Goal: Task Accomplishment & Management: Manage account settings

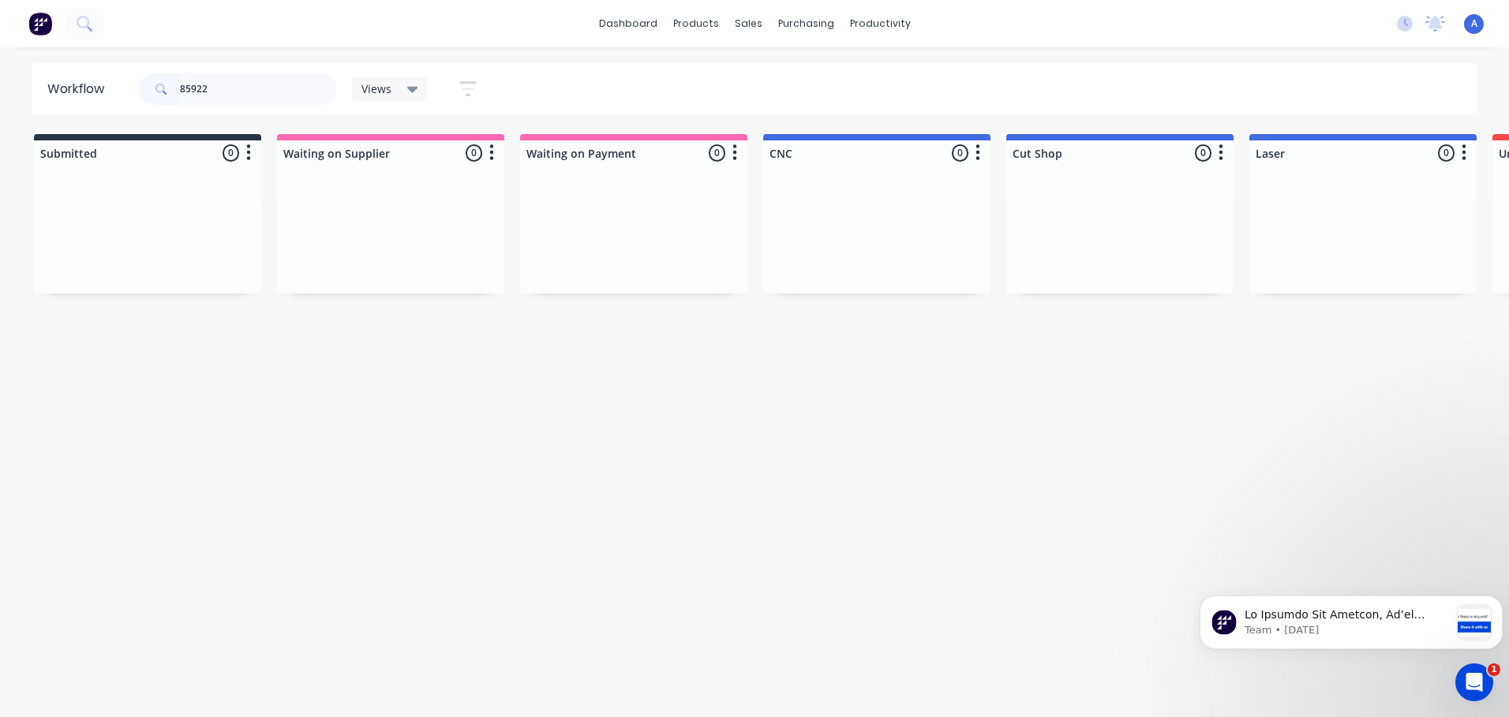
click at [381, 95] on span "Views" at bounding box center [376, 88] width 30 height 17
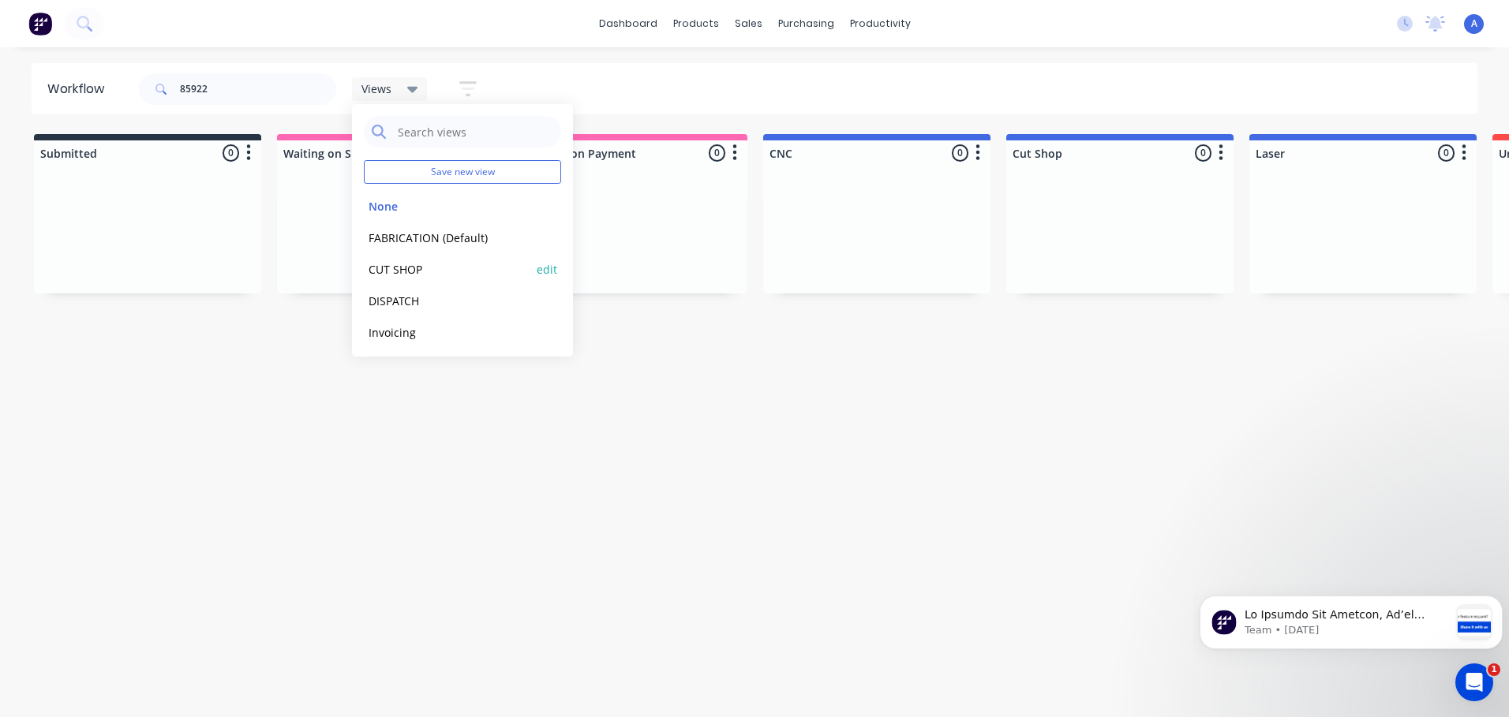
click at [417, 271] on button "CUT SHOP" at bounding box center [448, 269] width 168 height 18
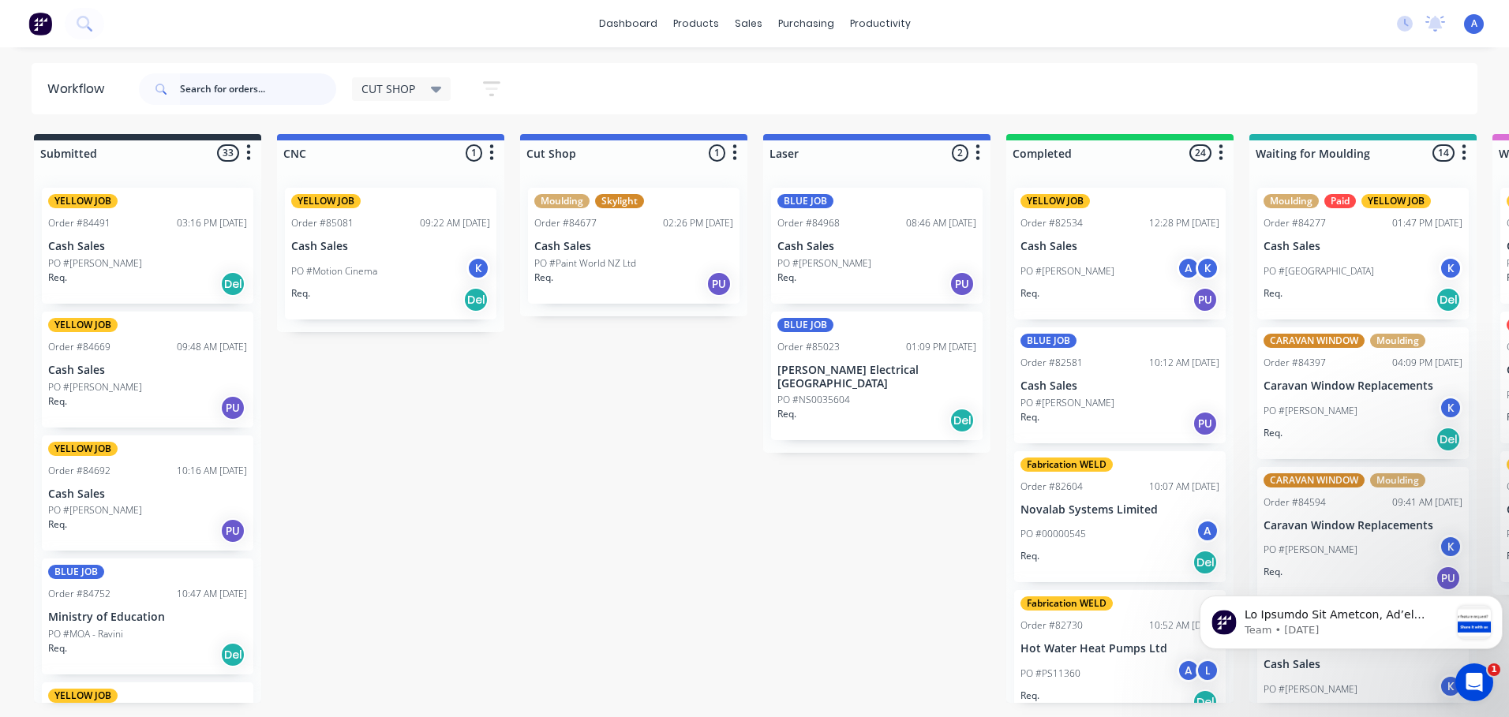
click at [247, 88] on input "text" at bounding box center [258, 89] width 156 height 32
type input "84677"
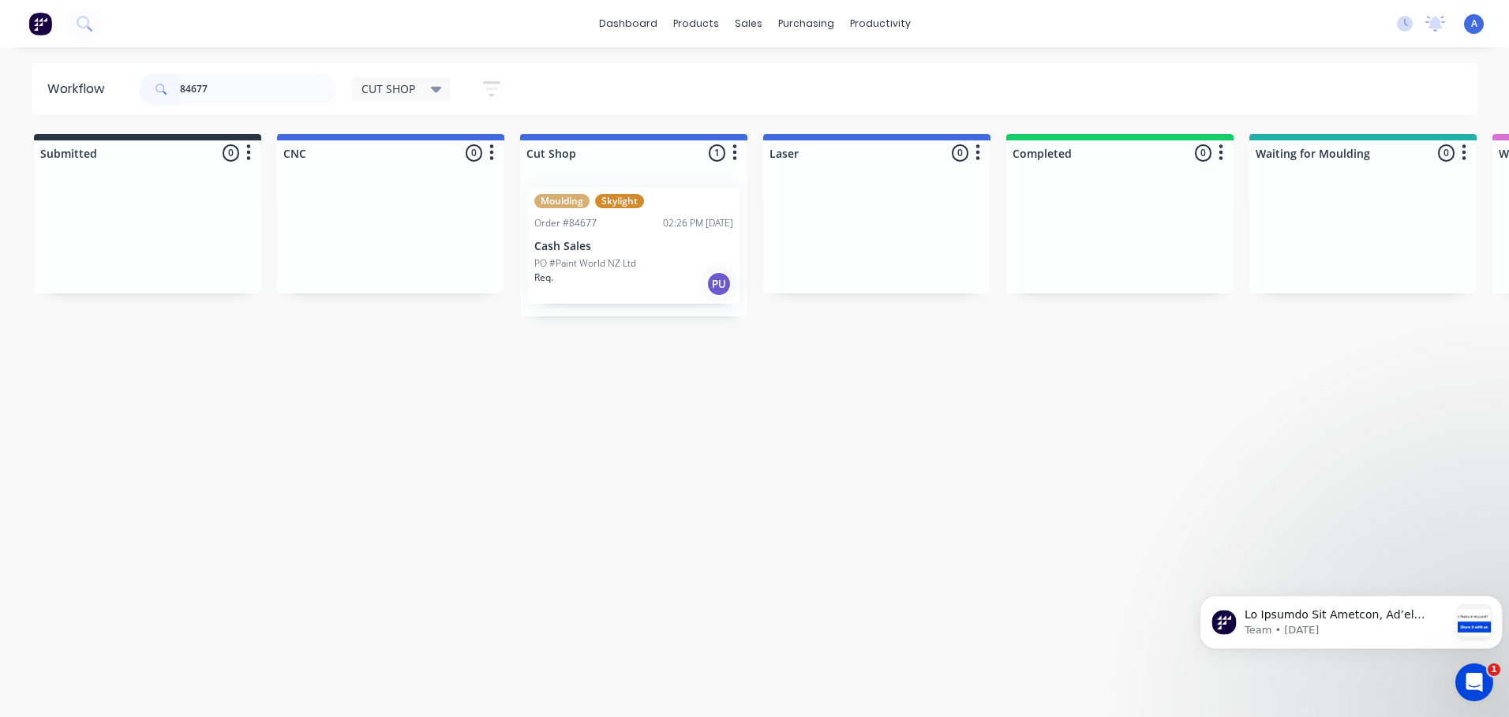
click at [609, 282] on div "Req. PU" at bounding box center [633, 284] width 199 height 27
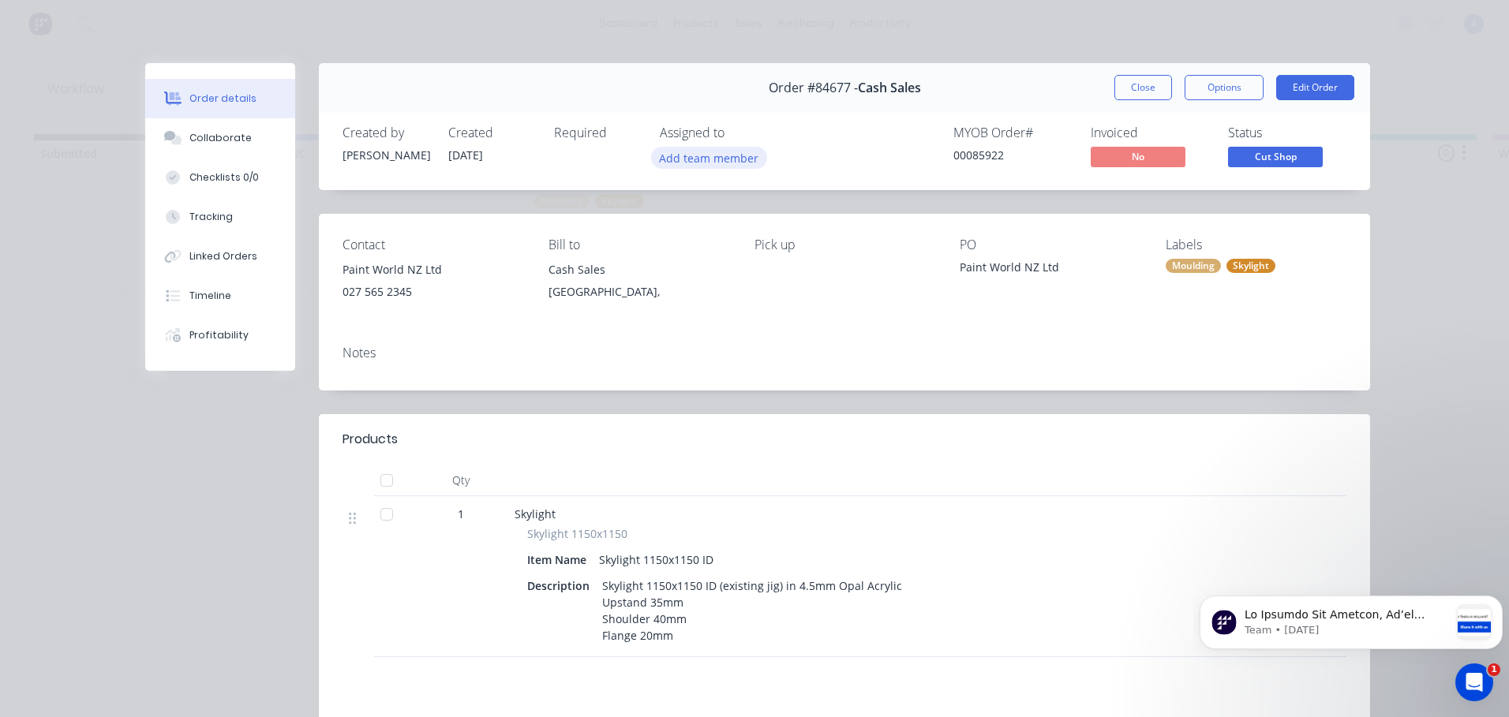
click at [730, 161] on button "Add team member" at bounding box center [709, 157] width 116 height 21
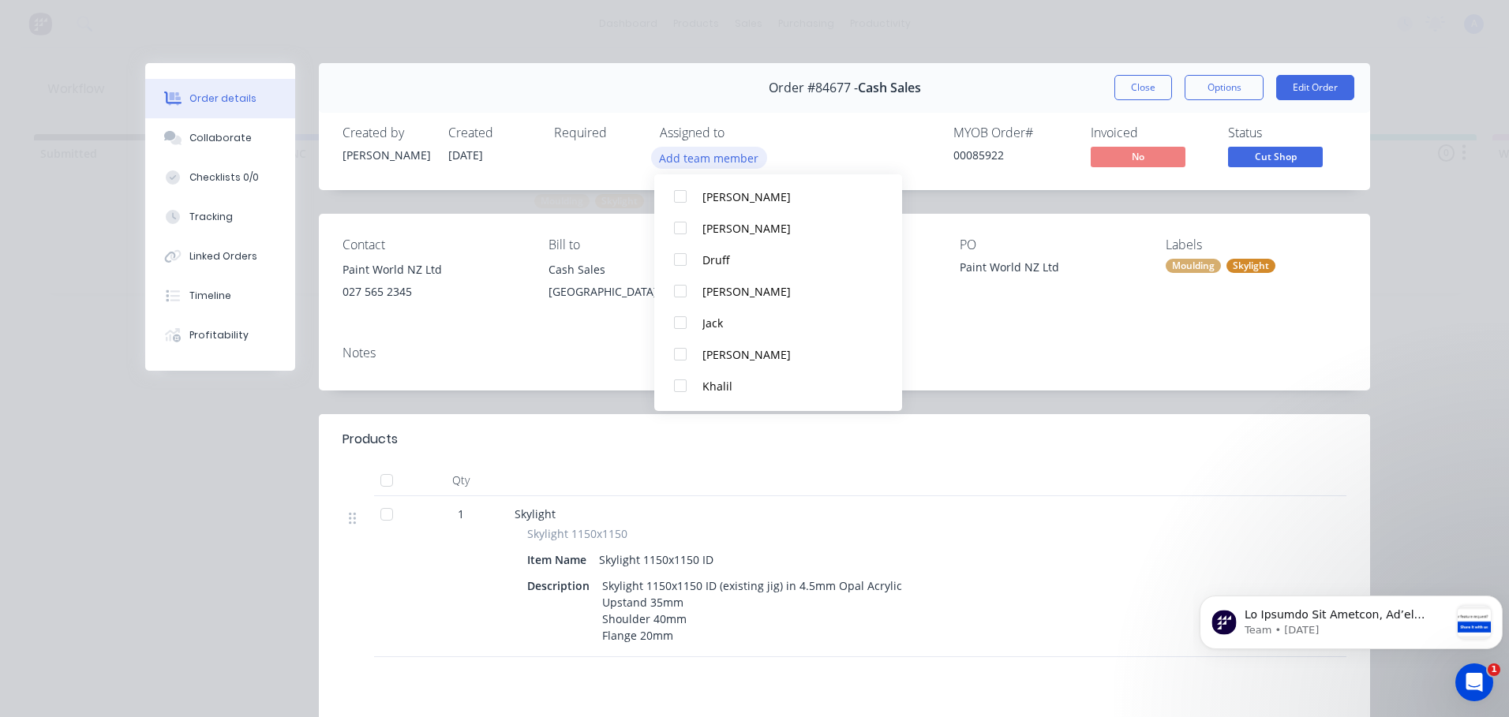
scroll to position [82, 0]
click at [754, 384] on div "Khalil" at bounding box center [785, 384] width 166 height 17
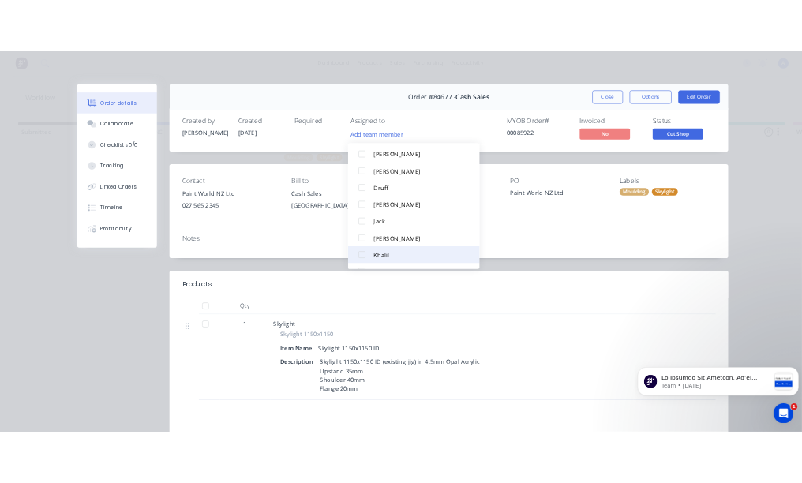
scroll to position [0, 0]
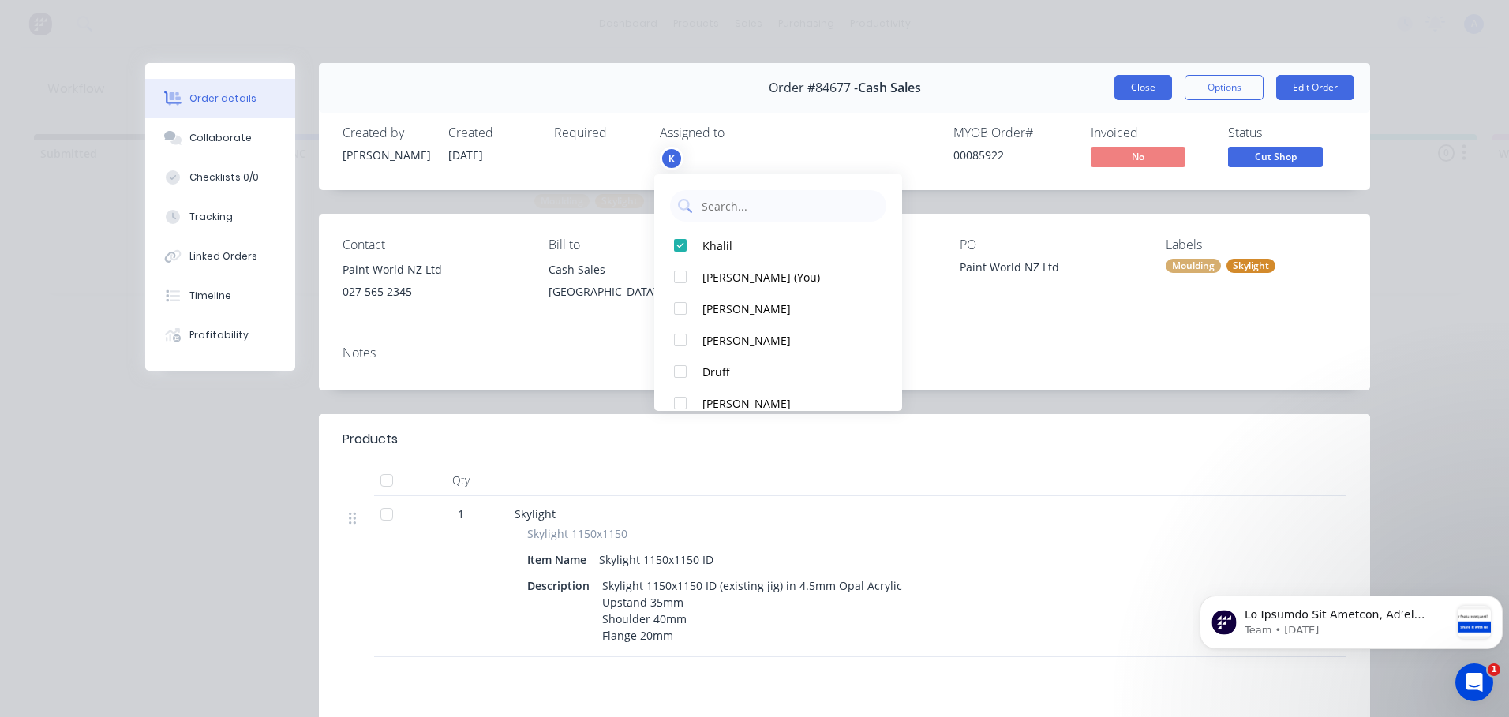
click at [801, 78] on button "Close" at bounding box center [1143, 87] width 58 height 25
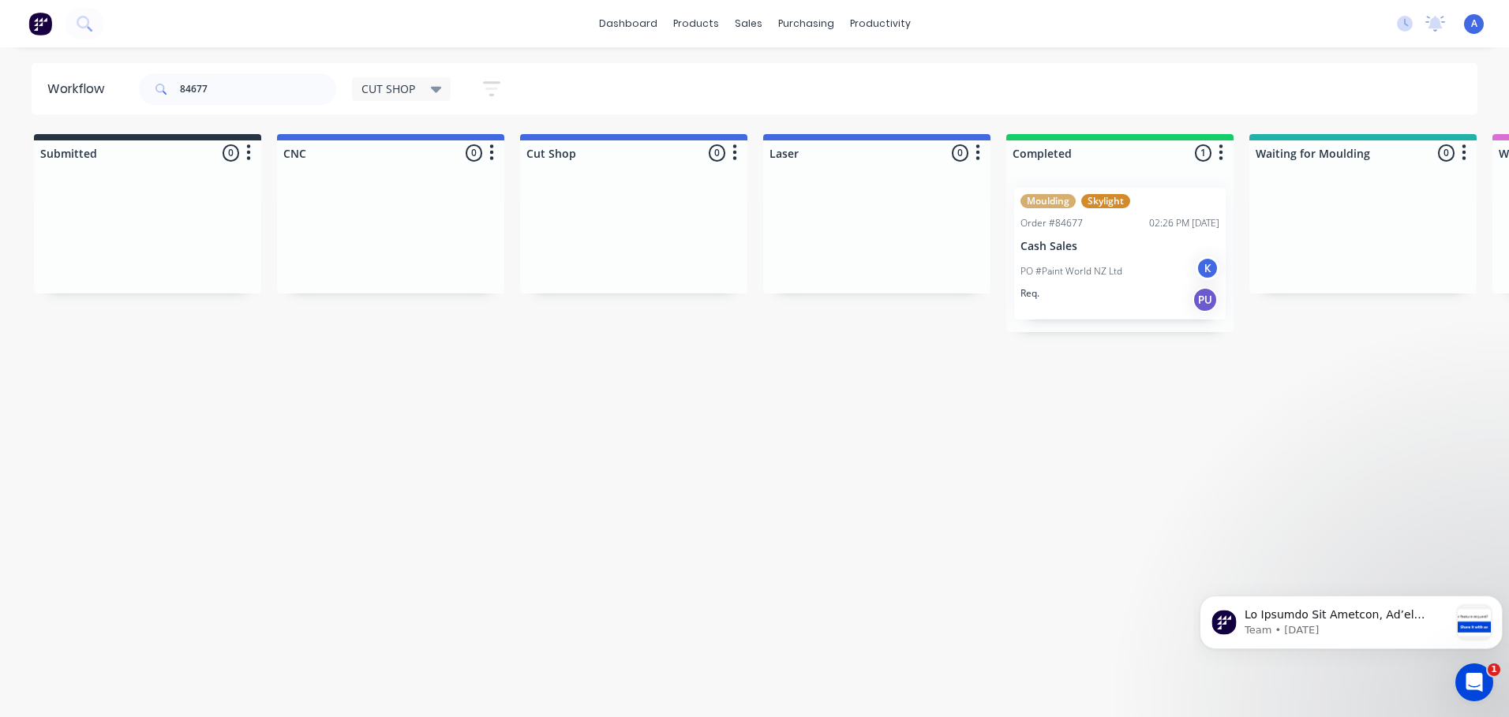
click at [413, 91] on span "CUT SHOP" at bounding box center [388, 88] width 54 height 17
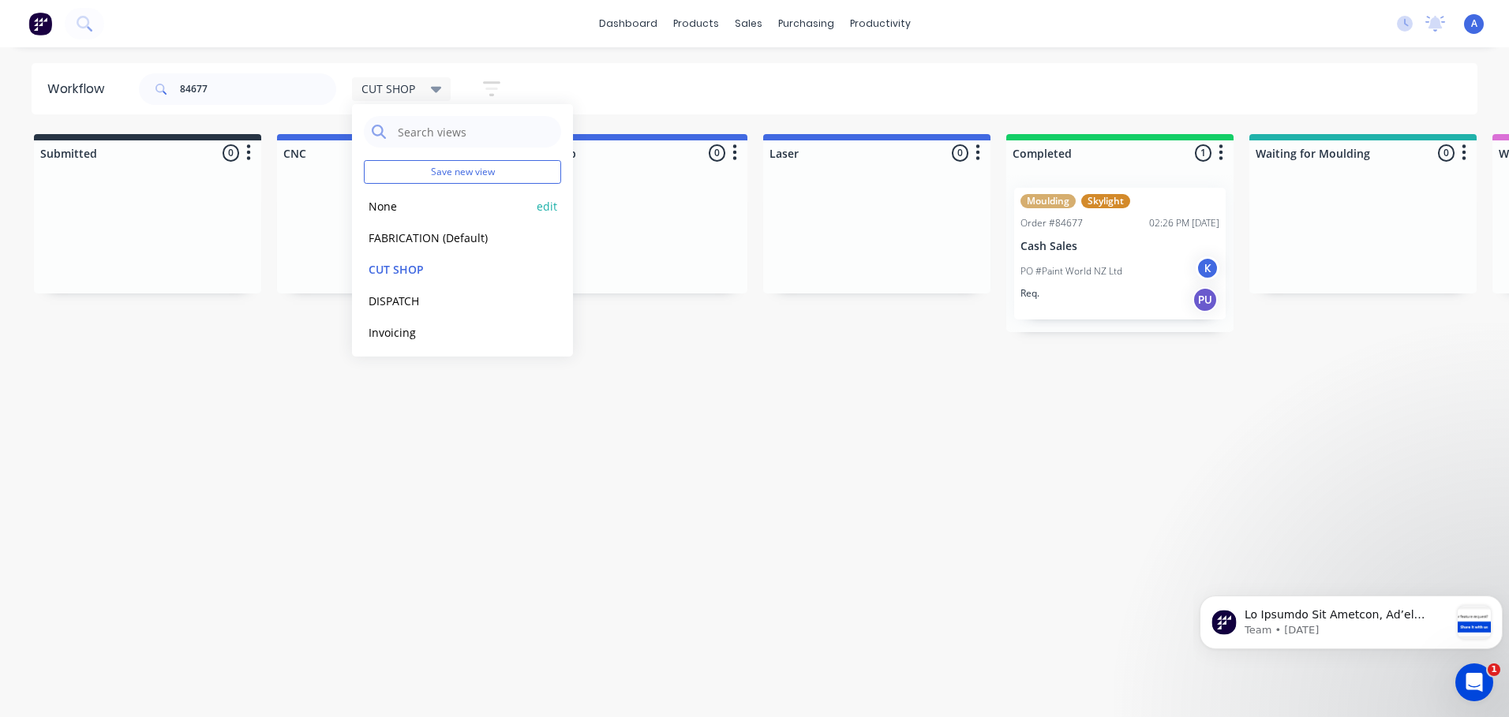
click at [425, 211] on button "None" at bounding box center [448, 206] width 168 height 18
